Goal: Navigation & Orientation: Understand site structure

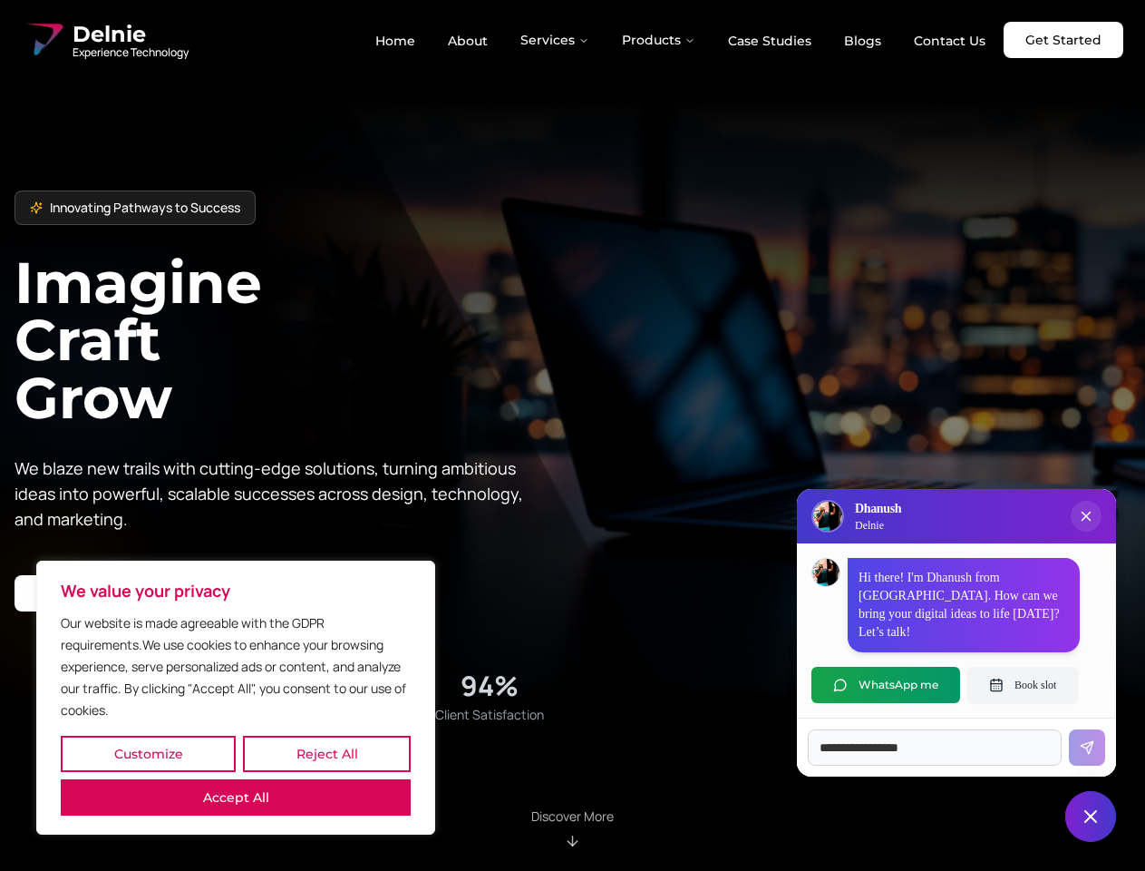
click at [148, 754] on button "Customize" at bounding box center [148, 753] width 175 height 36
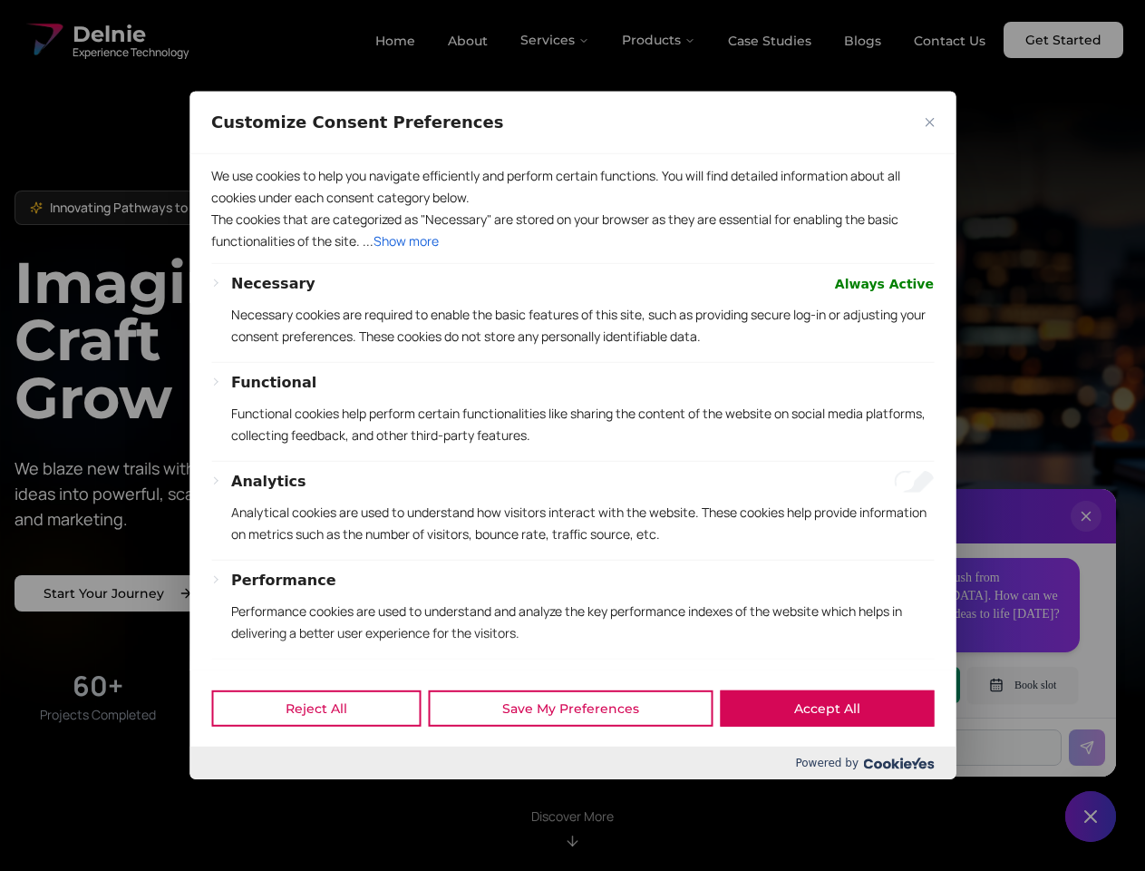
click at [326, 754] on div at bounding box center [572, 435] width 1145 height 871
click at [236, 209] on p "We use cookies to help you navigate efficiently and perform certain functions. …" at bounding box center [572, 187] width 723 height 44
click at [572, 252] on p "The cookies that are categorized as "Necessary" are stored on your browser as t…" at bounding box center [572, 231] width 723 height 44
click at [556, 40] on div at bounding box center [572, 435] width 1145 height 871
click at [659, 40] on div at bounding box center [572, 435] width 1145 height 871
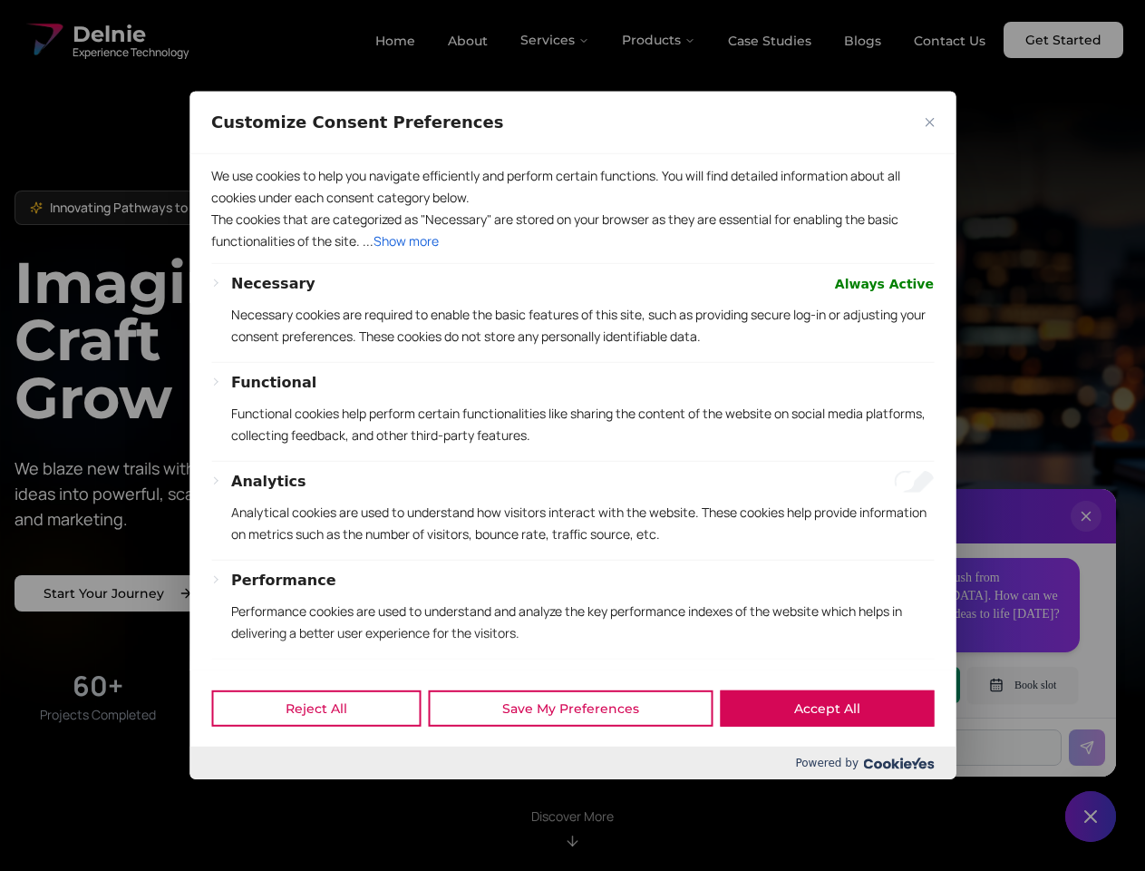
click at [1086, 534] on div at bounding box center [572, 435] width 1145 height 871
click at [886, 685] on div "Reject All Save My Preferences Accept All" at bounding box center [573, 707] width 766 height 77
click at [1023, 685] on div at bounding box center [572, 435] width 1145 height 871
click at [1091, 816] on div at bounding box center [572, 435] width 1145 height 871
